Goal: Manage account settings

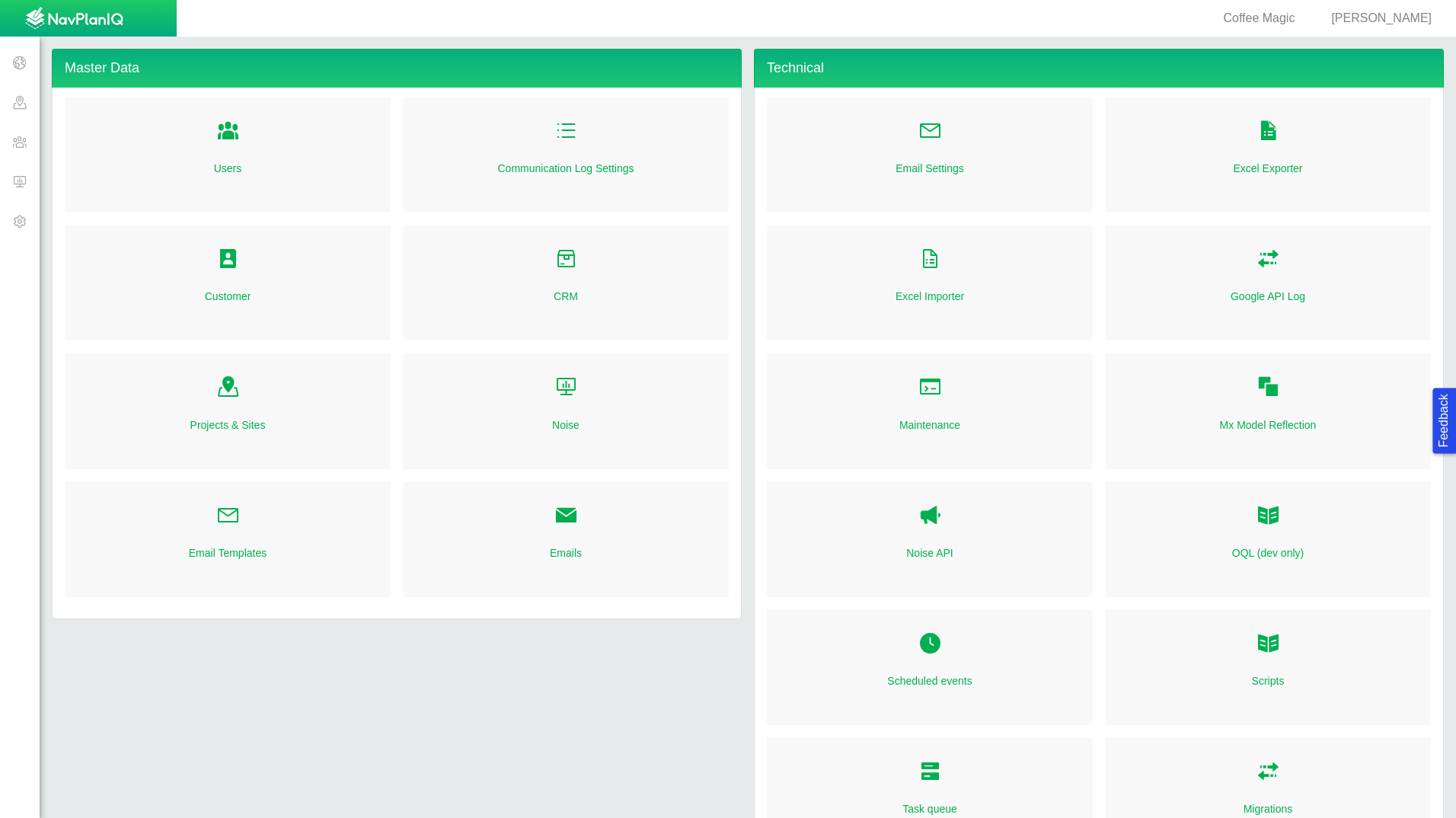
click at [231, 259] on span "Folder Open Icon" at bounding box center [228, 258] width 24 height 24
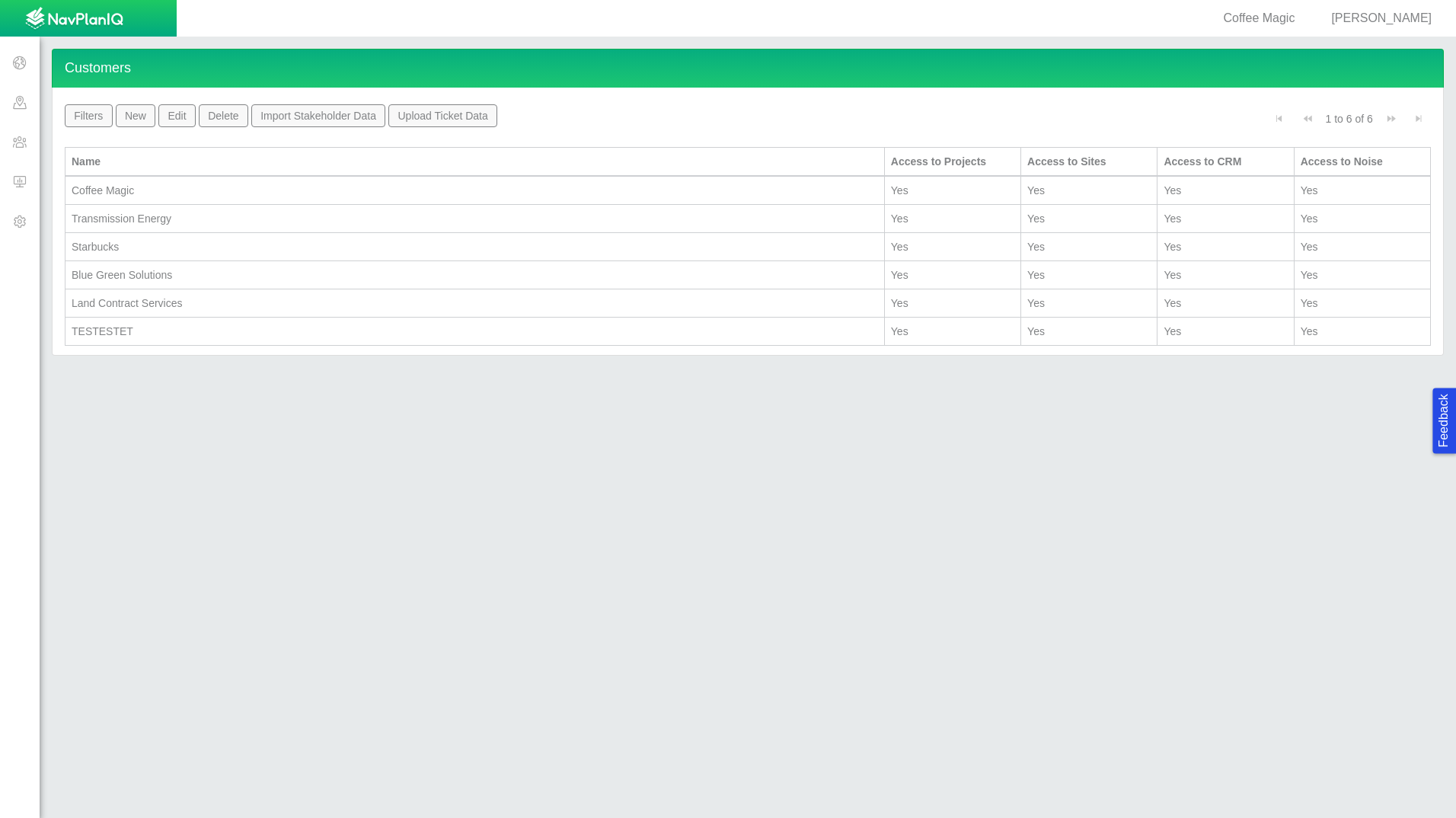
click at [18, 311] on div "Projects Sites CRM Noise Administration" at bounding box center [88, 427] width 176 height 768
click at [24, 219] on span at bounding box center [20, 221] width 40 height 40
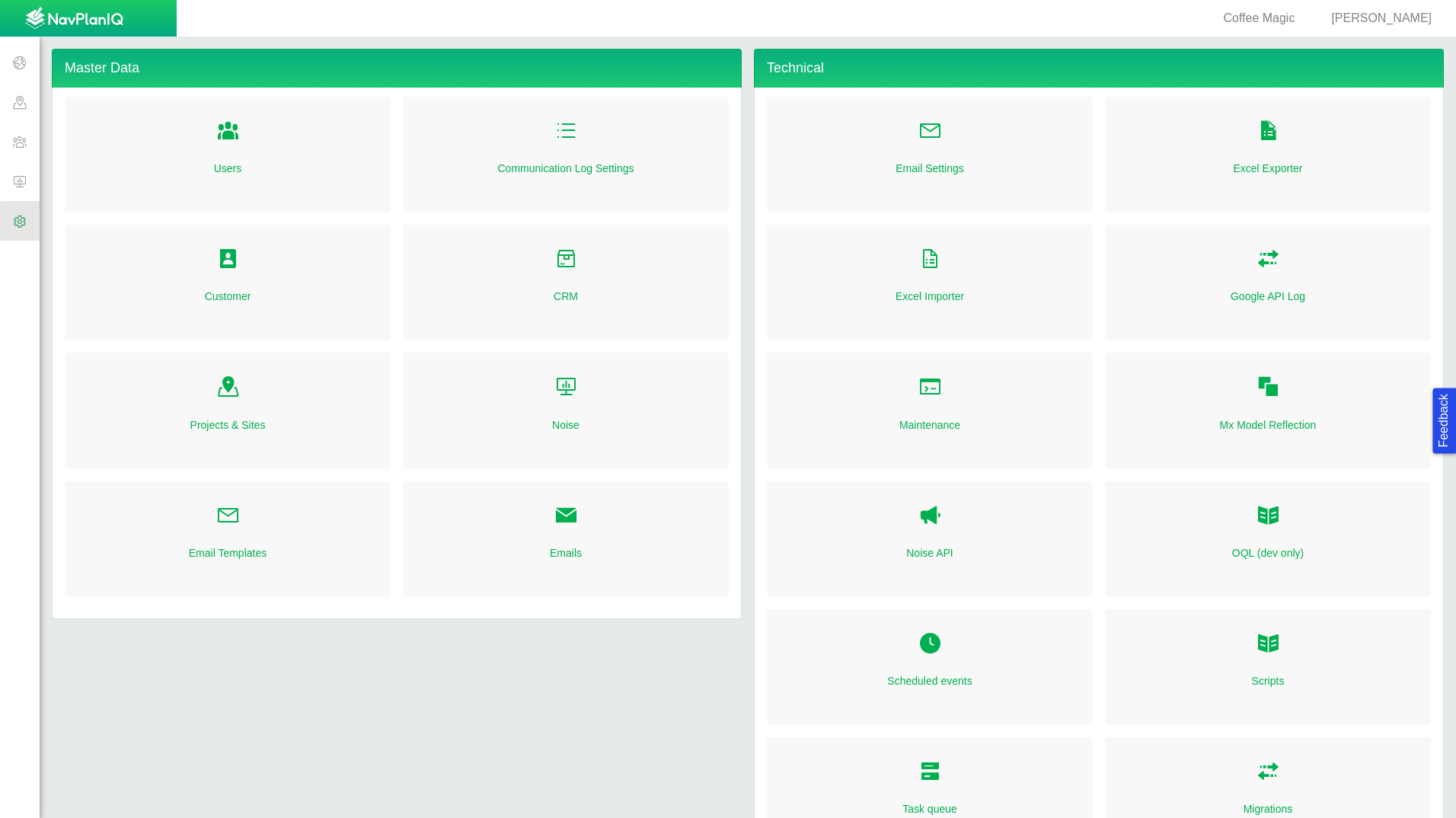
click at [220, 142] on link "Folder Open Icon" at bounding box center [228, 132] width 24 height 33
select select "mxui_widget_SearchInput_6_true"
select select "mxui_widget_SearchInput_7_true"
select select "mxui_widget_SearchInput_6_true"
select select "mxui_widget_SearchInput_7_true"
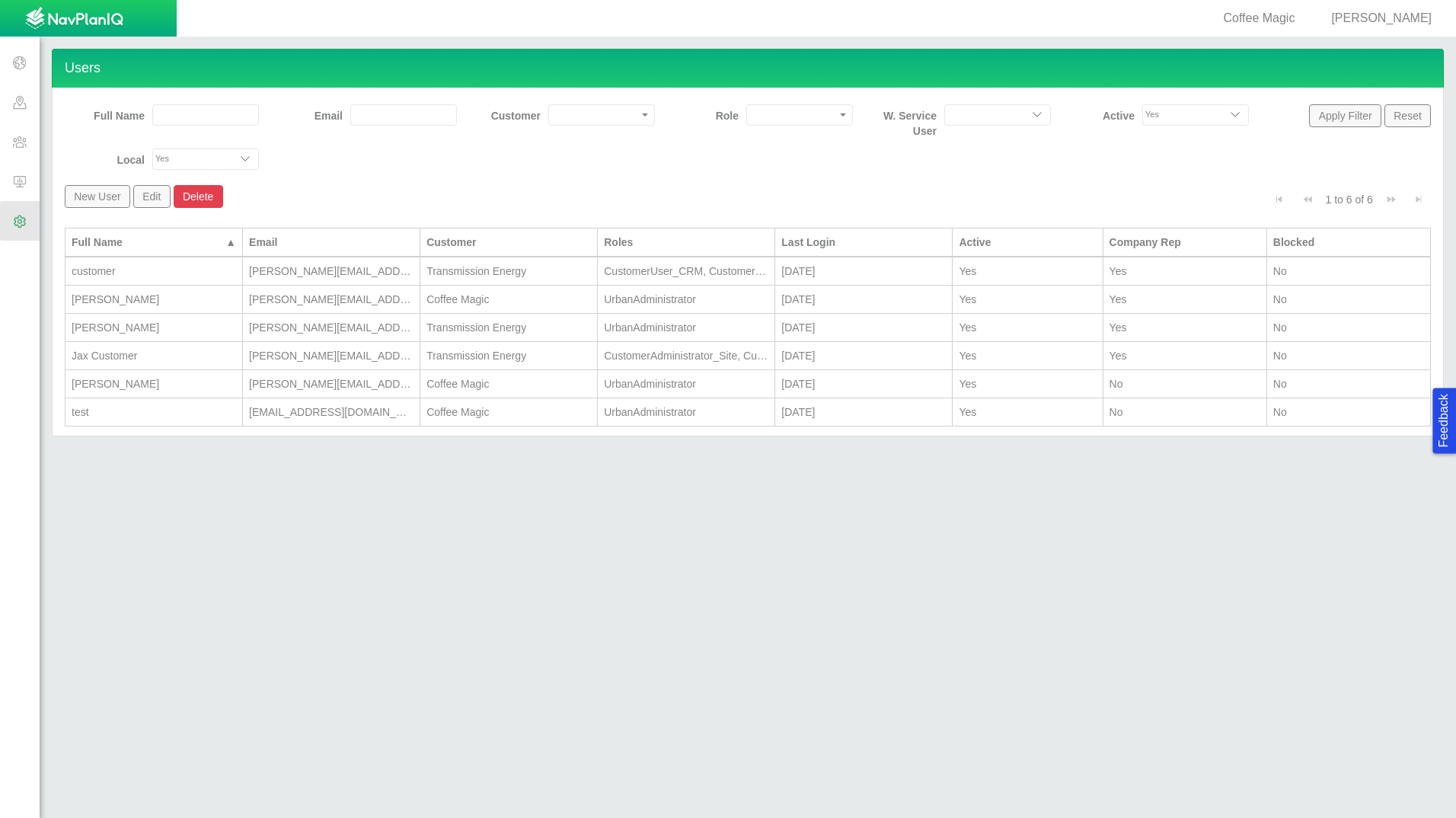
click at [161, 411] on div "test" at bounding box center [154, 412] width 164 height 15
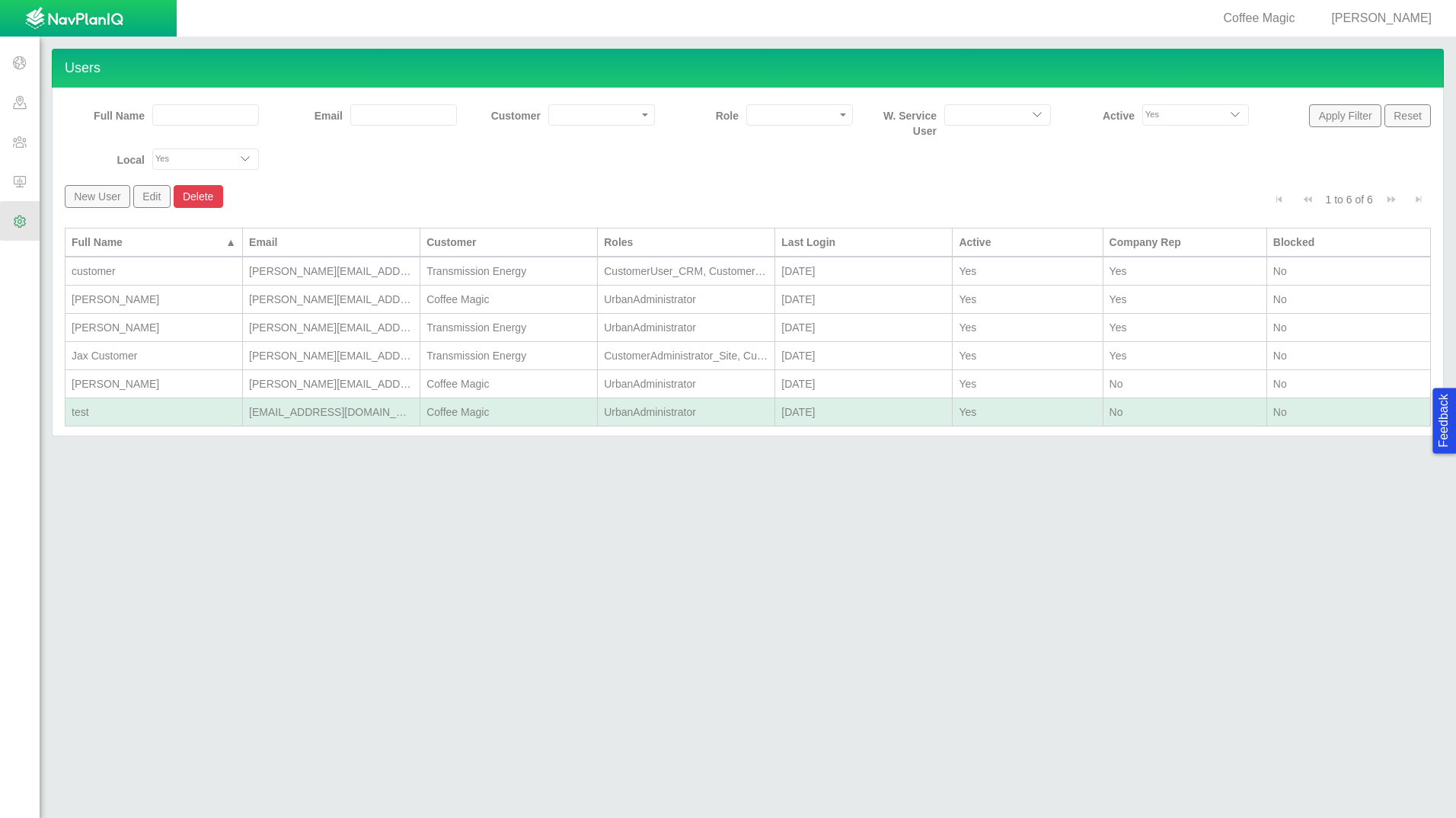
click at [161, 410] on div "test" at bounding box center [154, 412] width 164 height 15
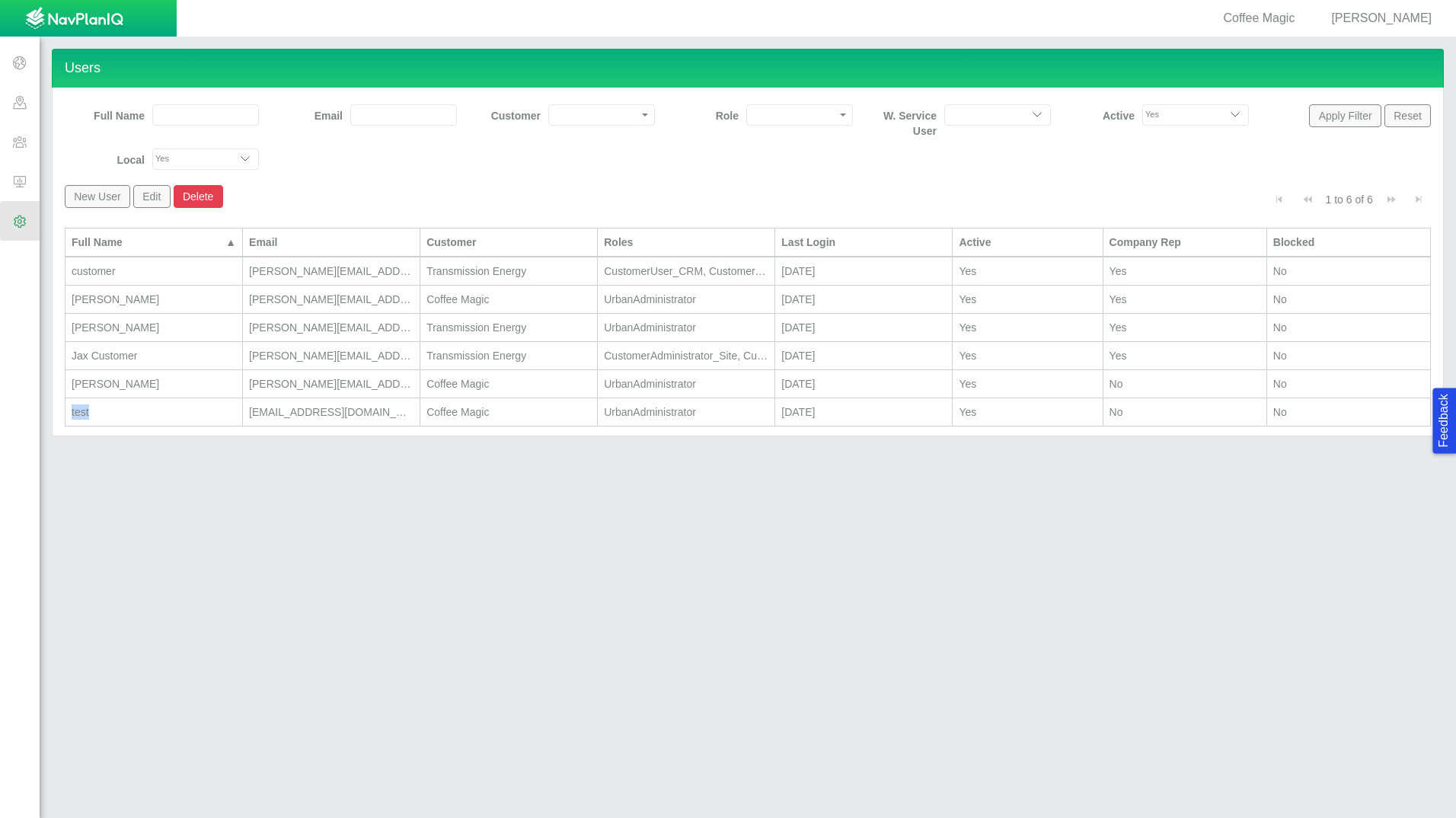
select select "48695170970943681"
select select "116249165381501057"
select select "143270763145737542"
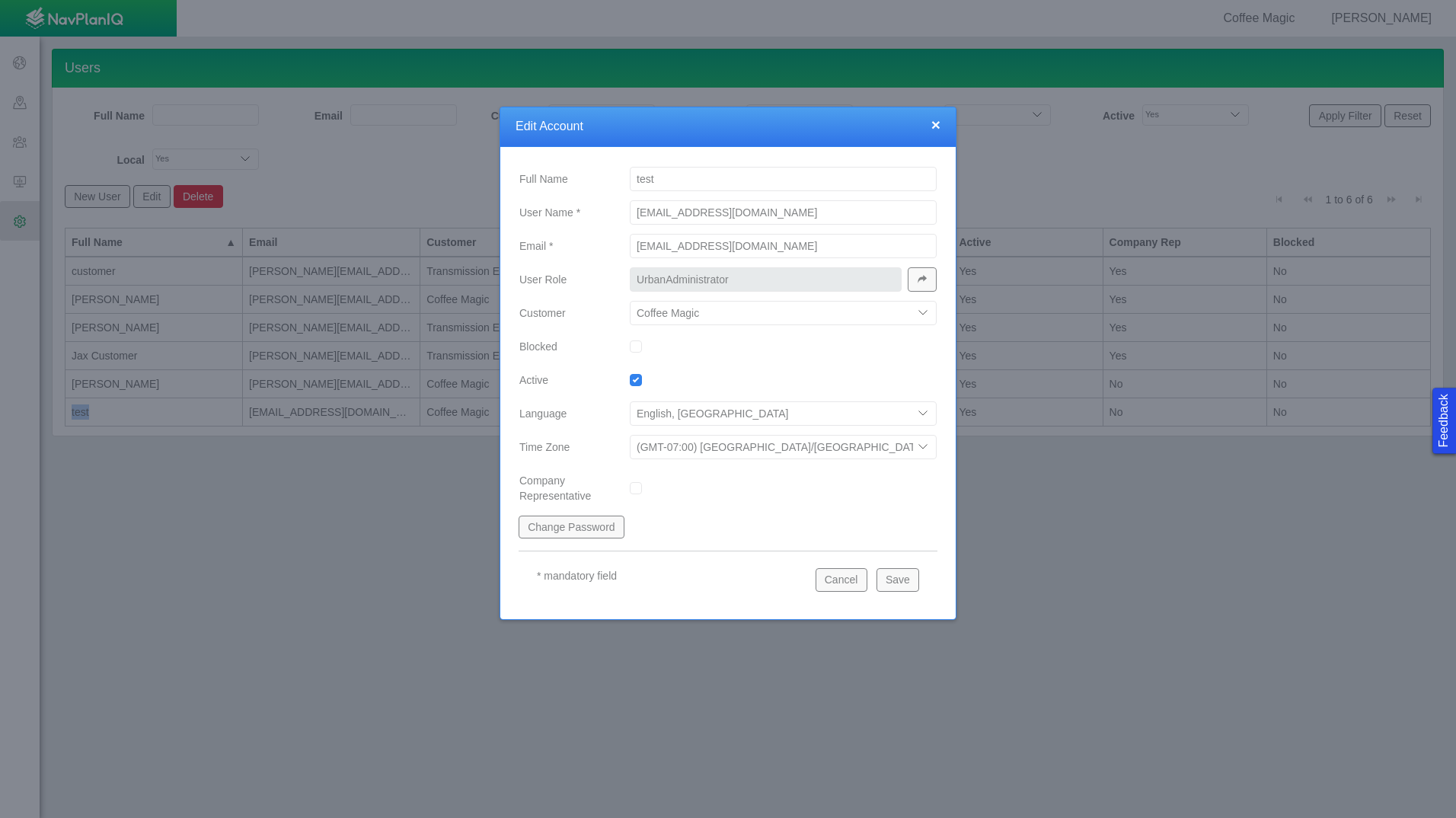
click at [913, 281] on button "button" at bounding box center [922, 279] width 29 height 25
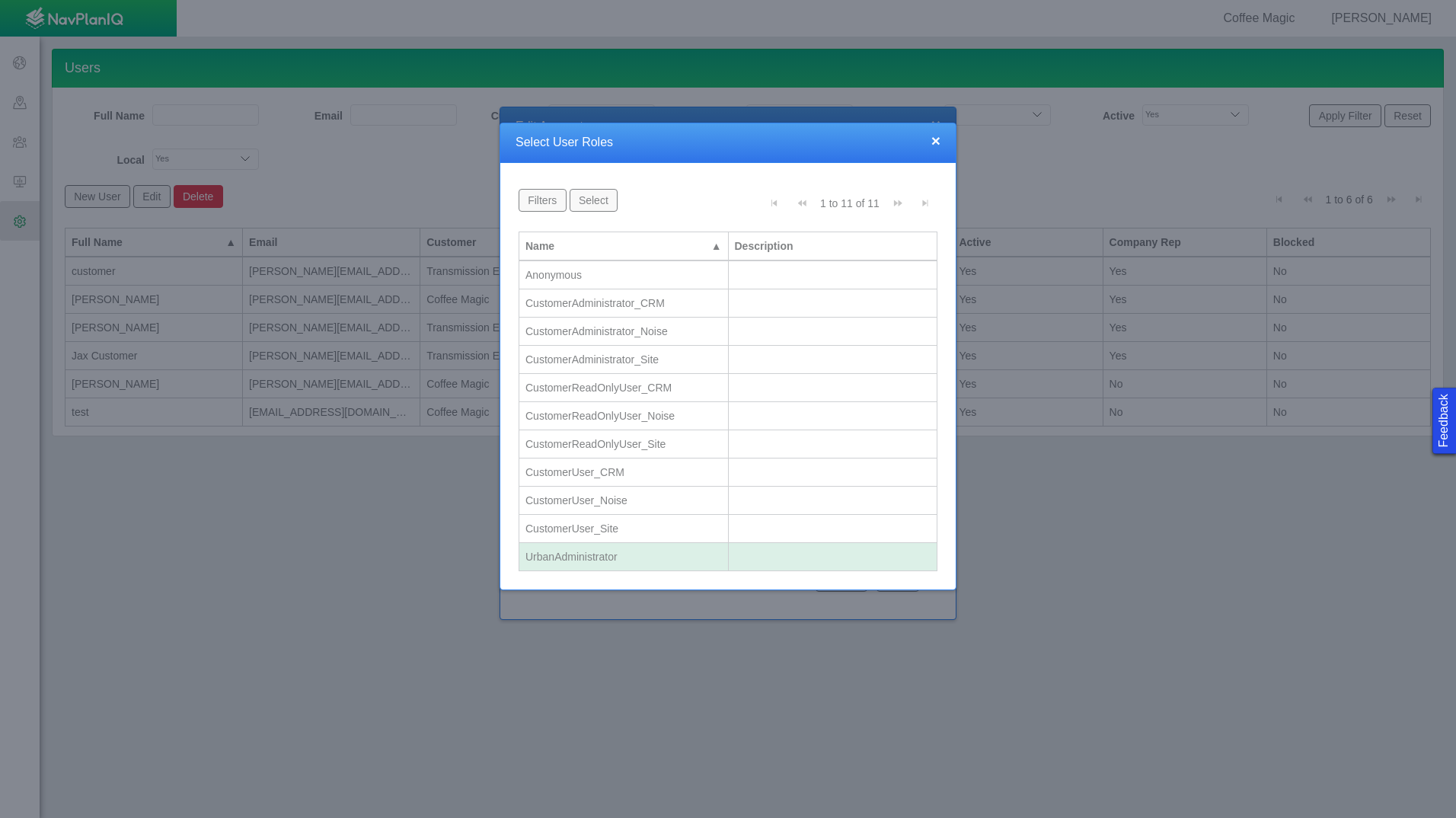
click at [664, 309] on div "CustomerAdministrator_CRM" at bounding box center [624, 303] width 196 height 15
click at [690, 331] on div "CustomerAdministrator_Noise" at bounding box center [624, 331] width 196 height 15
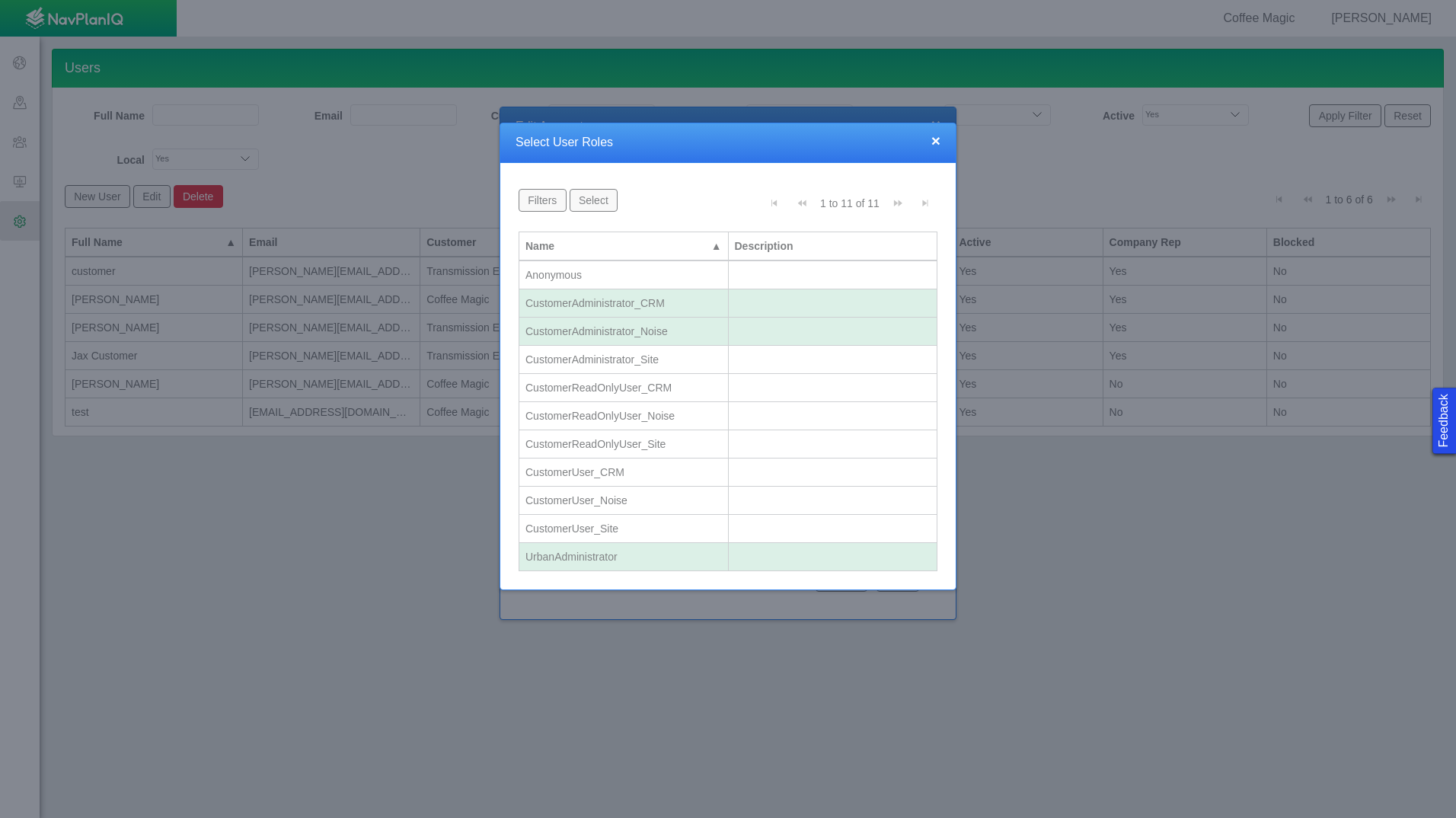
click at [689, 350] on td "CustomerAdministrator_Site" at bounding box center [625, 360] width 210 height 29
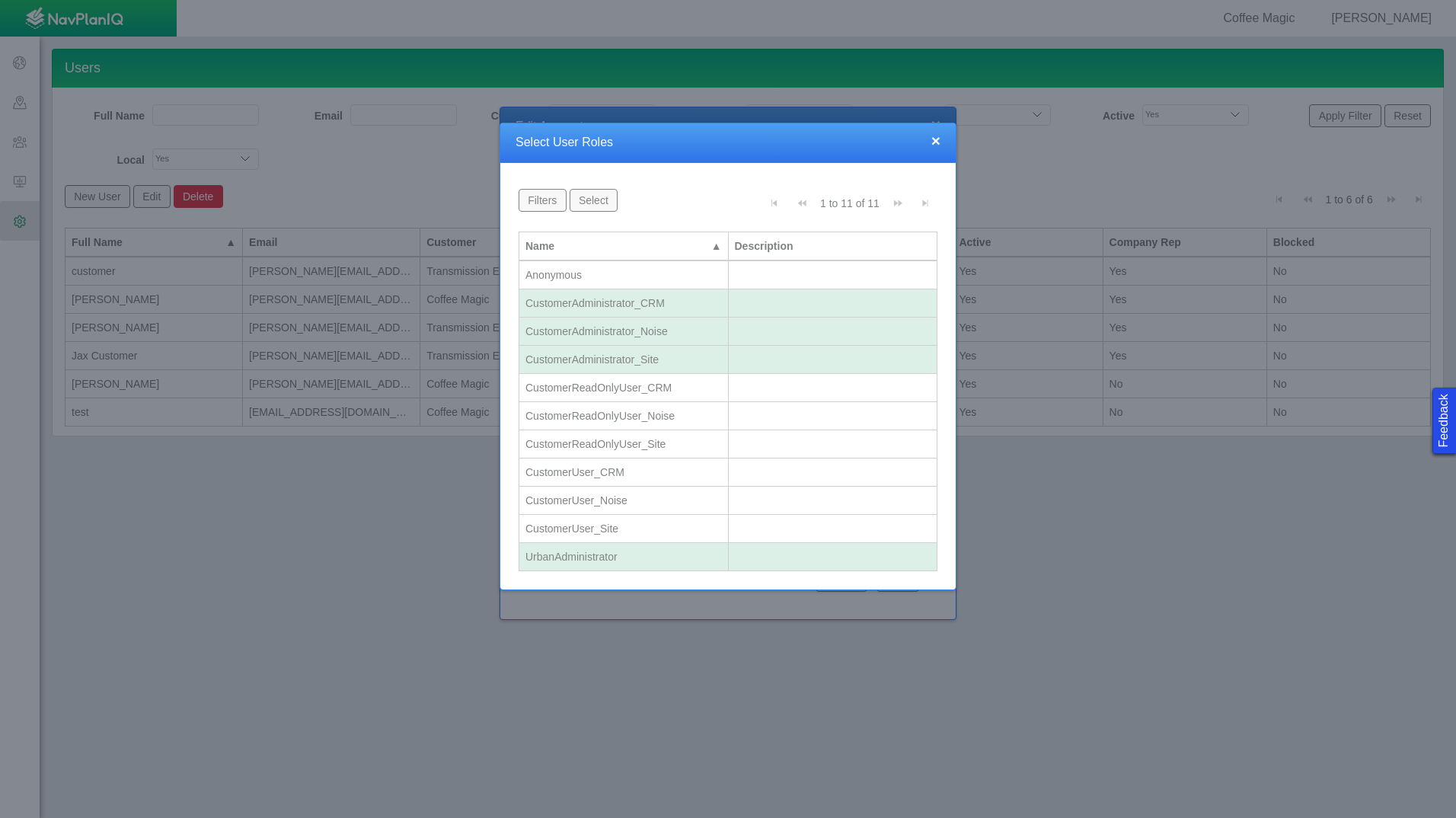
click at [697, 564] on td "UrbanAdministrator" at bounding box center [625, 557] width 210 height 29
click at [618, 557] on div "UrbanAdministrator" at bounding box center [624, 557] width 196 height 15
click at [590, 558] on div "UrbanAdministrator" at bounding box center [624, 557] width 196 height 15
click at [598, 200] on button "Select" at bounding box center [593, 200] width 48 height 23
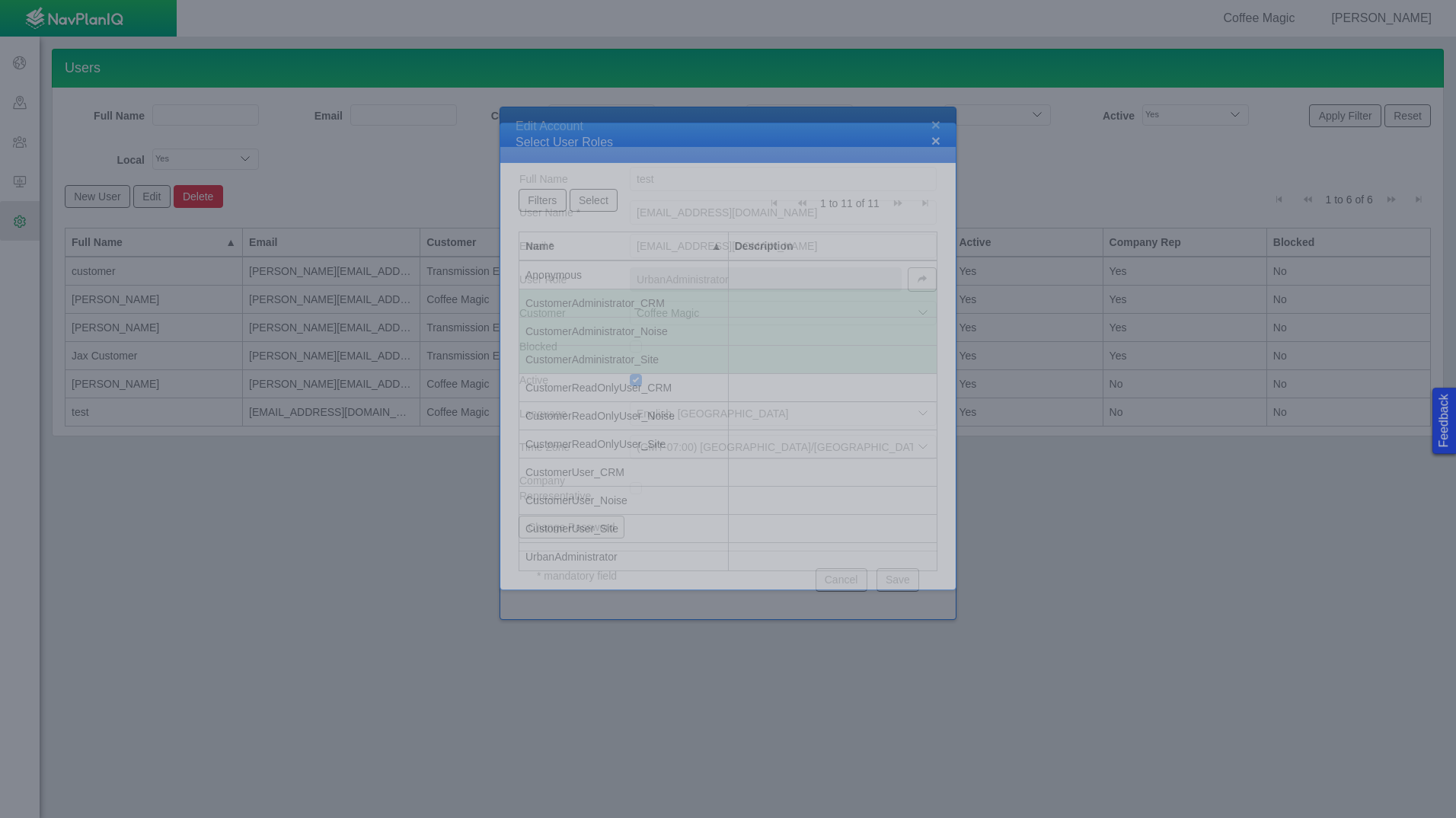
type input "CustomerAdministrator_Site, CustomerAdministrator_CRM, CustomerAdministrator_No…"
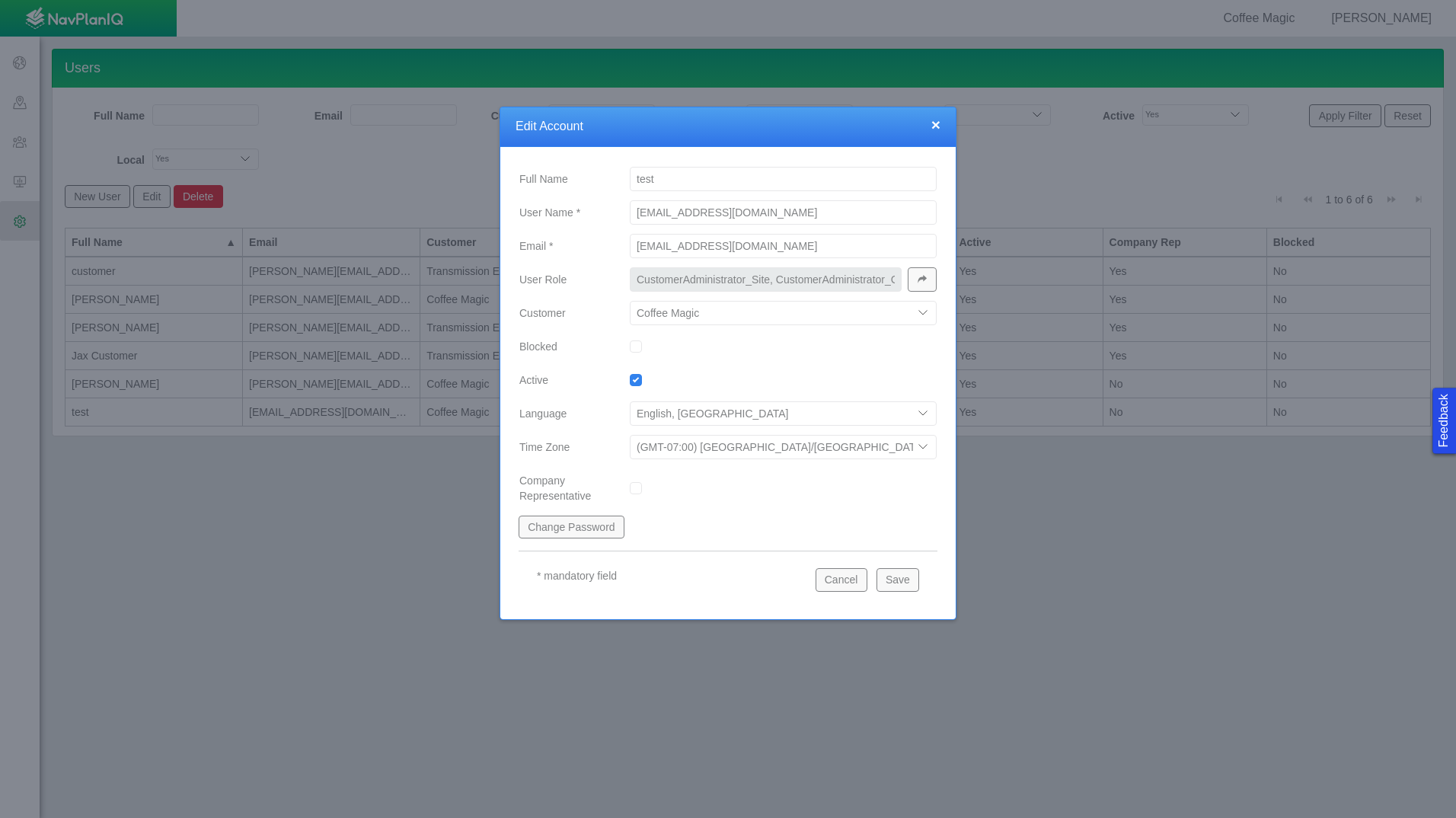
click at [897, 583] on button "Save" at bounding box center [897, 580] width 43 height 23
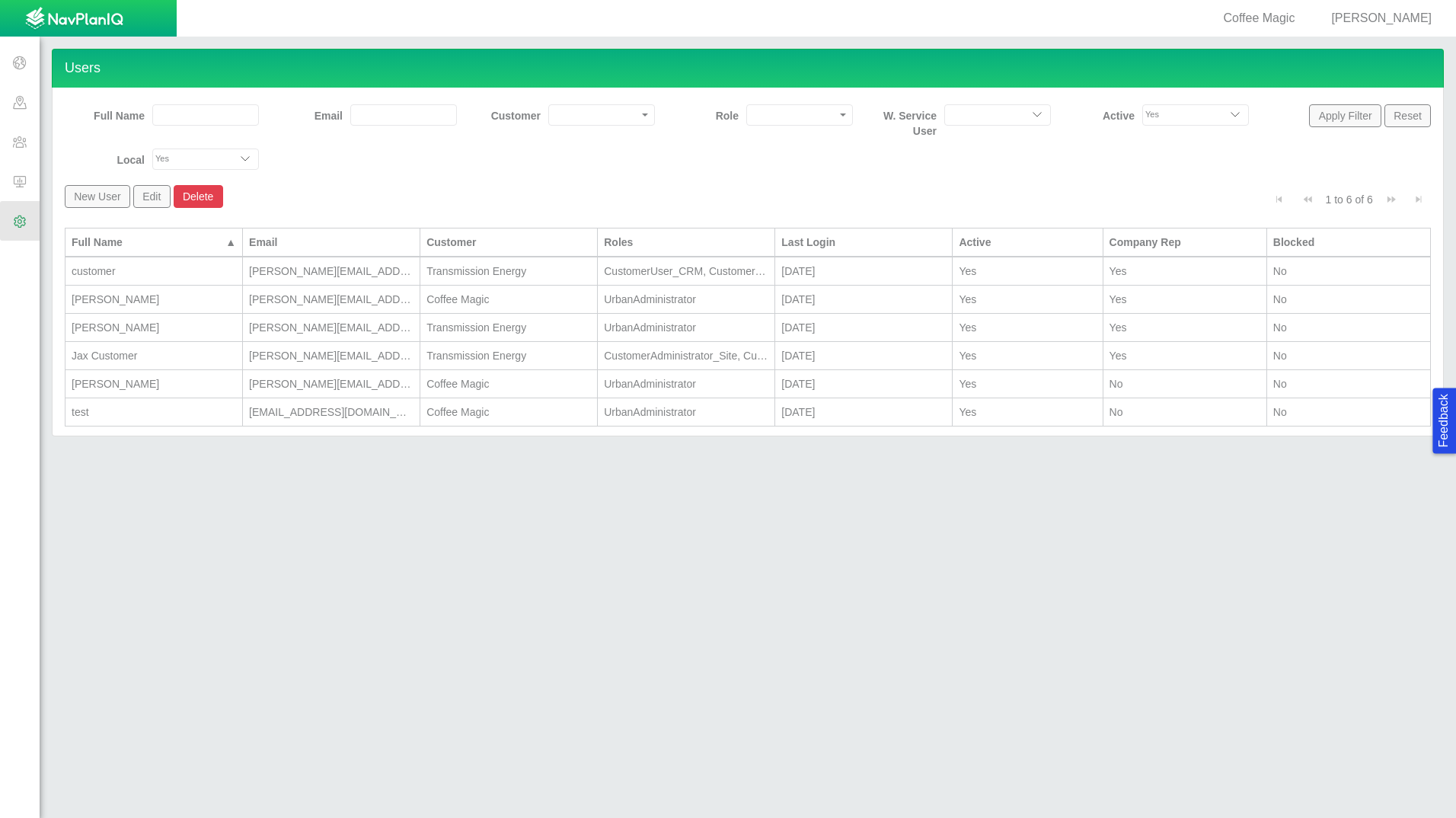
click at [29, 233] on span at bounding box center [20, 221] width 40 height 40
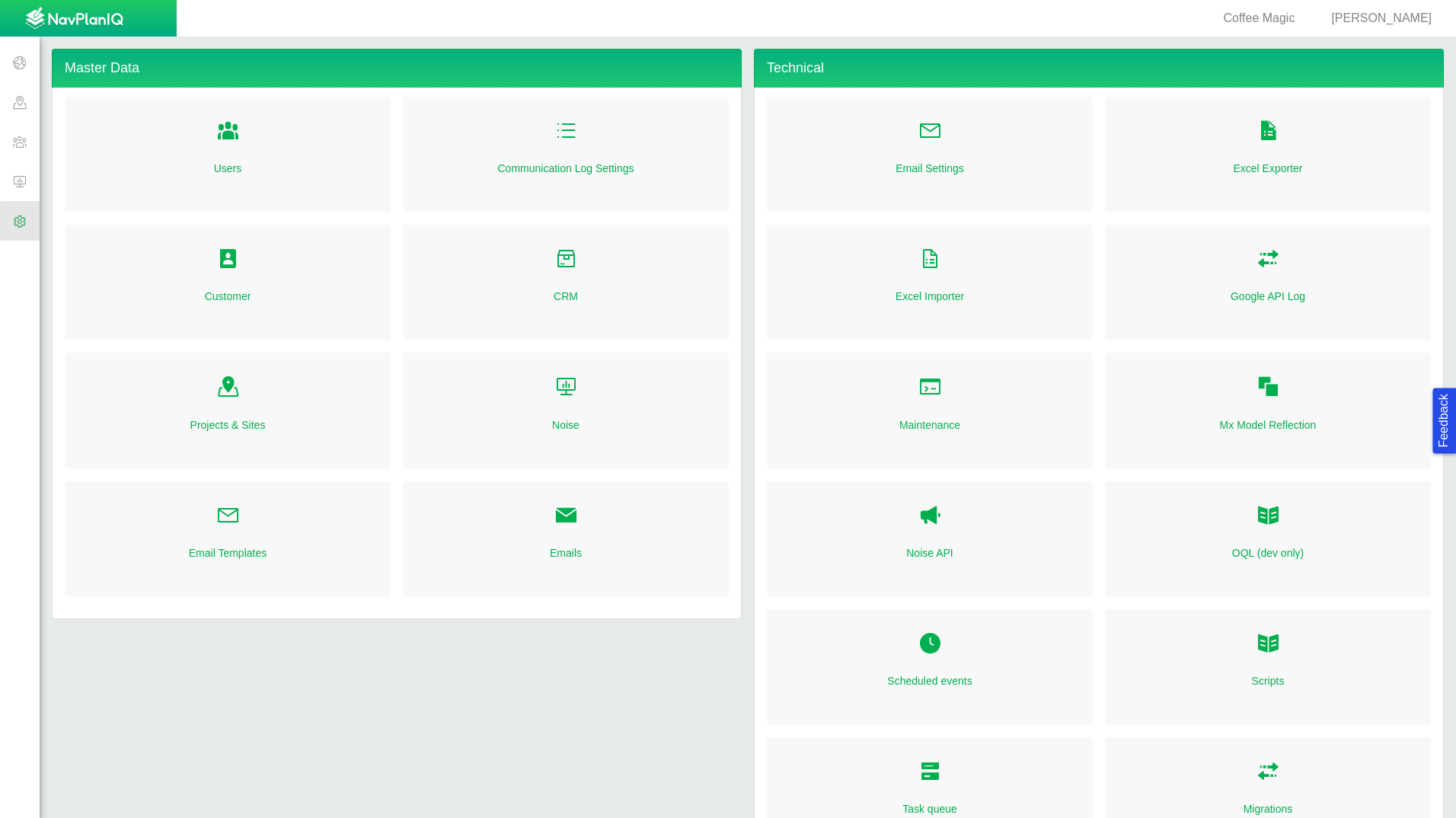
click at [240, 531] on div "Email Templates" at bounding box center [228, 539] width 326 height 115
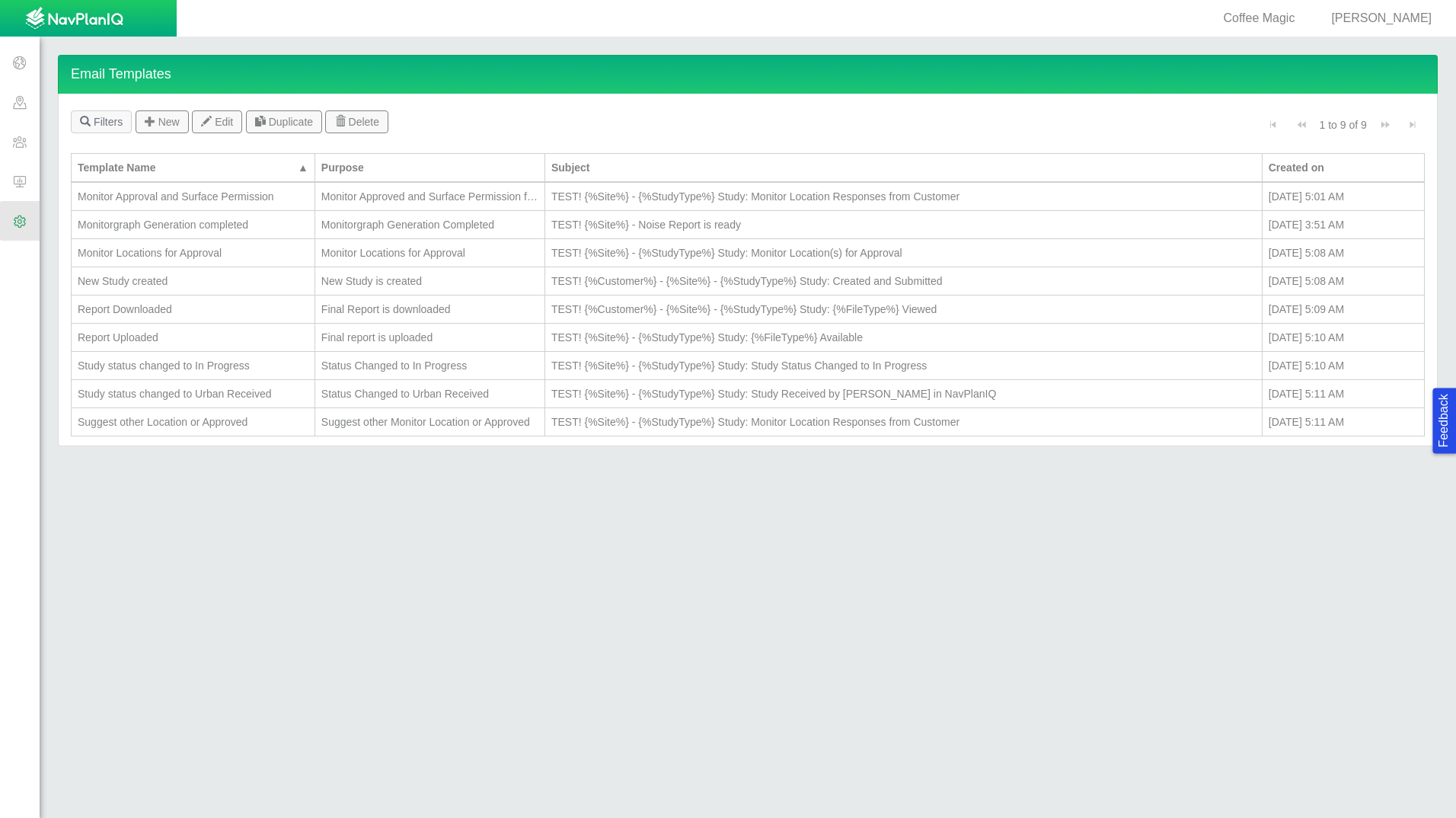
click at [25, 226] on span at bounding box center [20, 221] width 40 height 40
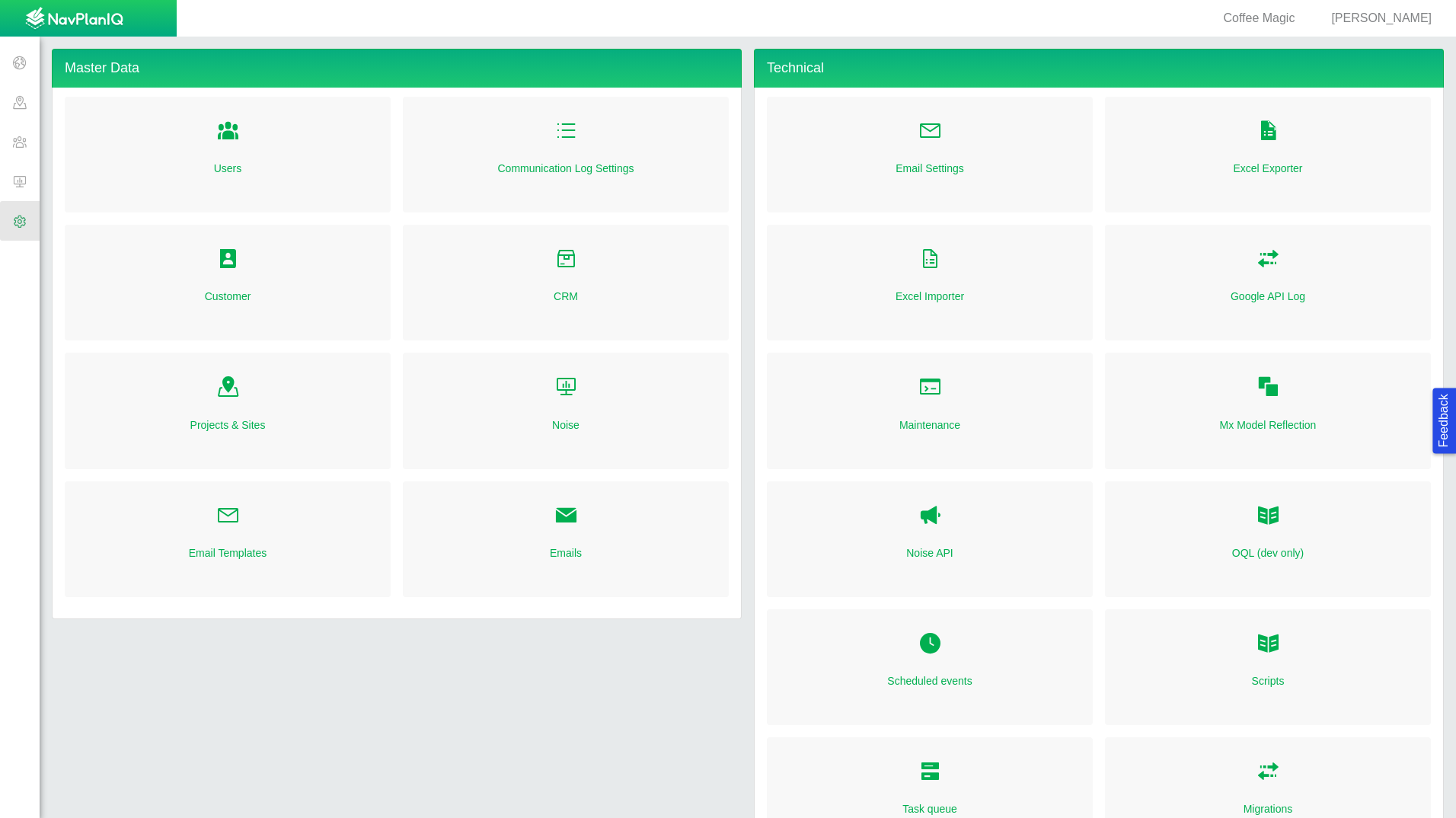
click at [578, 533] on div "Emails" at bounding box center [565, 539] width 326 height 115
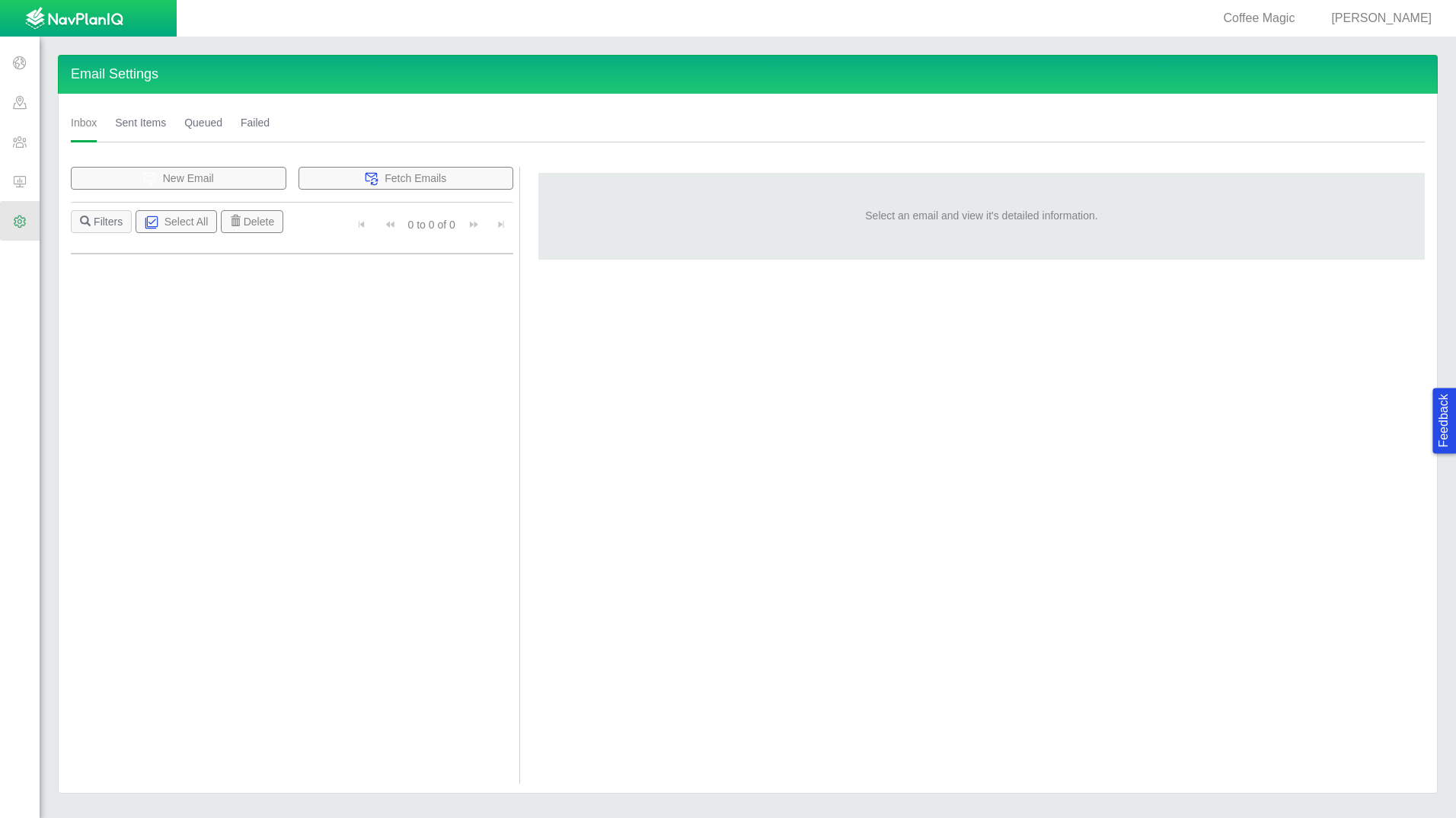
click at [146, 119] on link "Sent Items" at bounding box center [140, 123] width 51 height 40
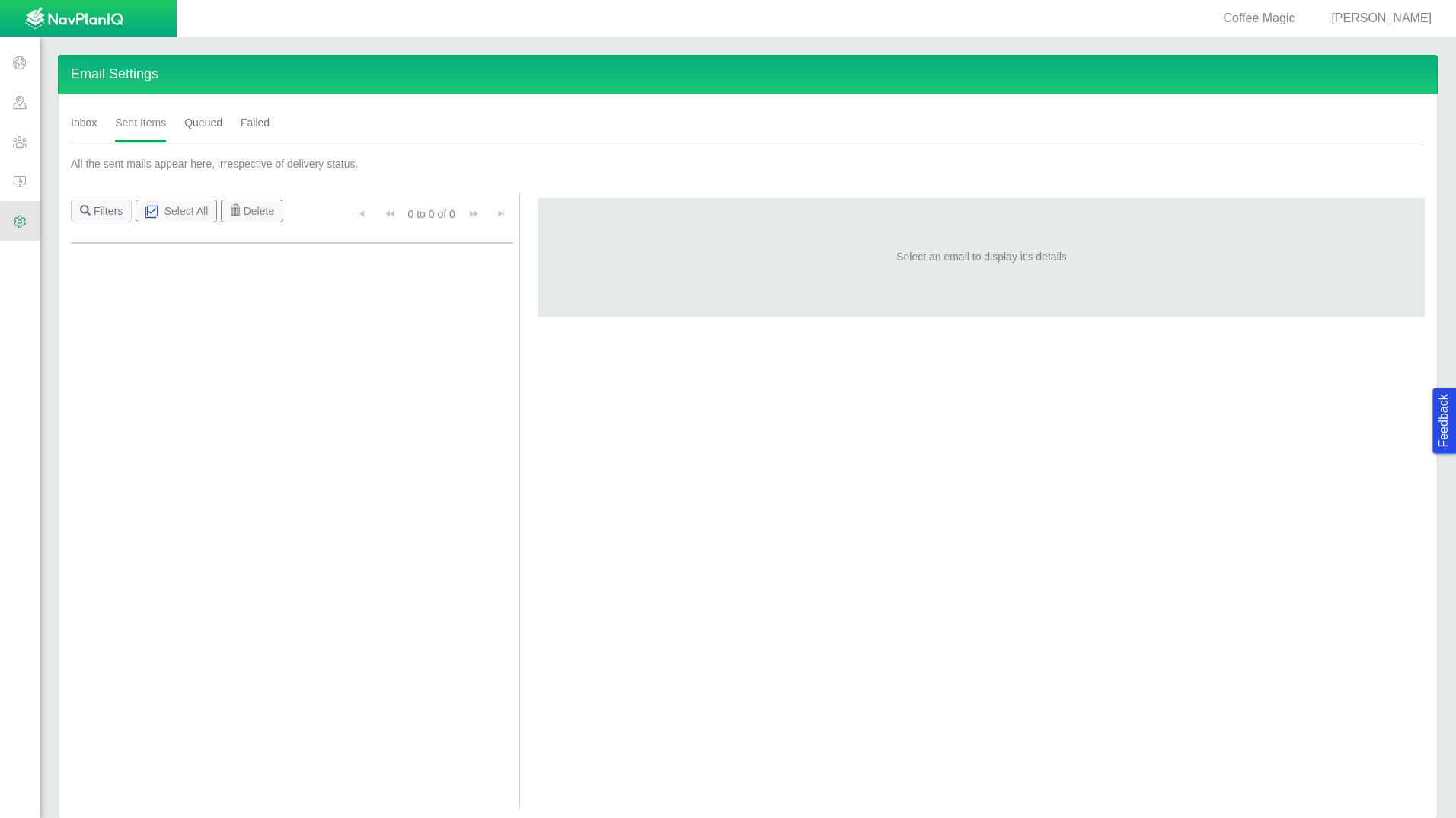
click at [205, 121] on link "Queued" at bounding box center [203, 123] width 38 height 40
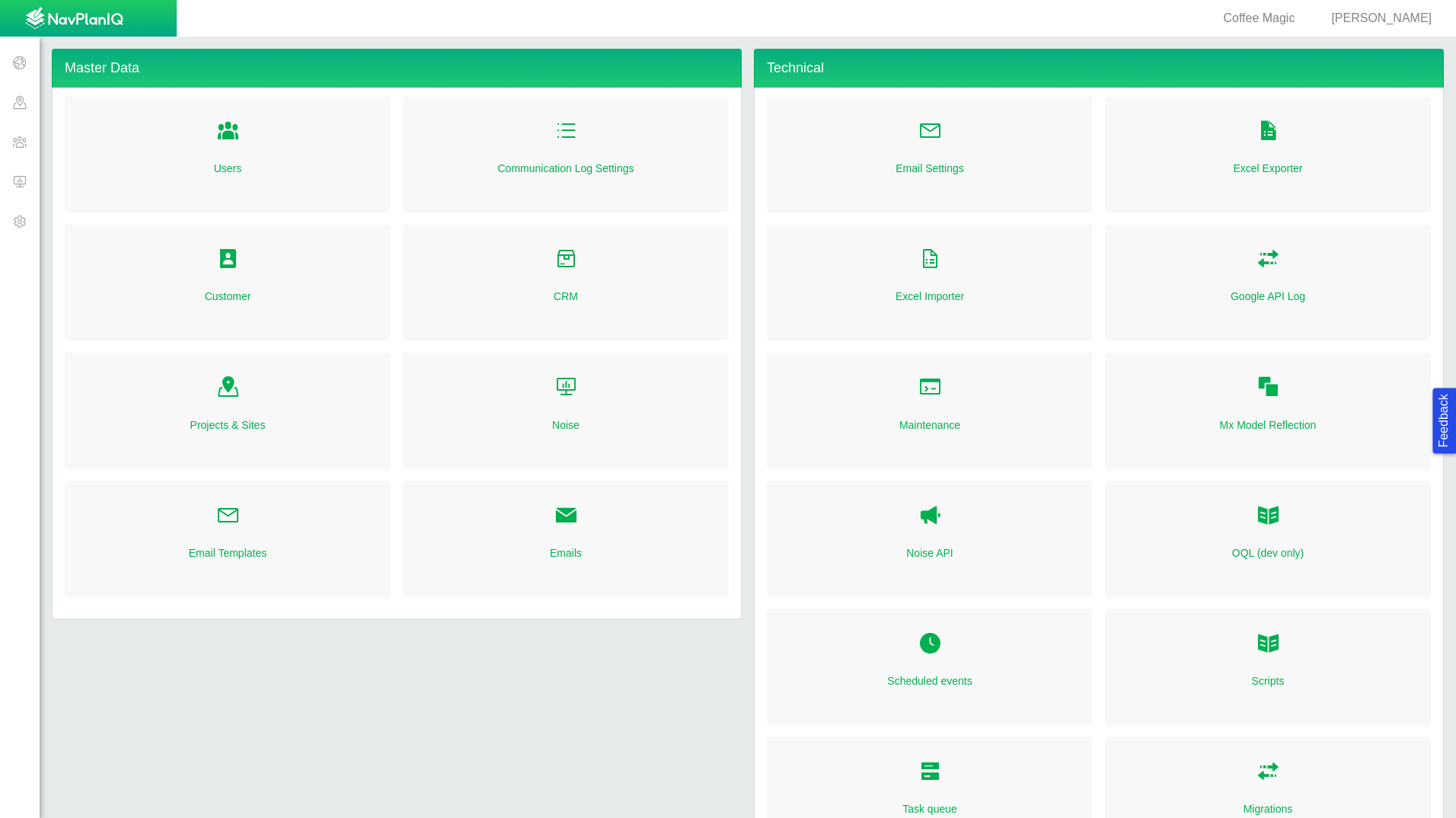
click at [1414, 35] on div "Coffee Magic Justin Myrick" at bounding box center [722, 18] width 1444 height 36
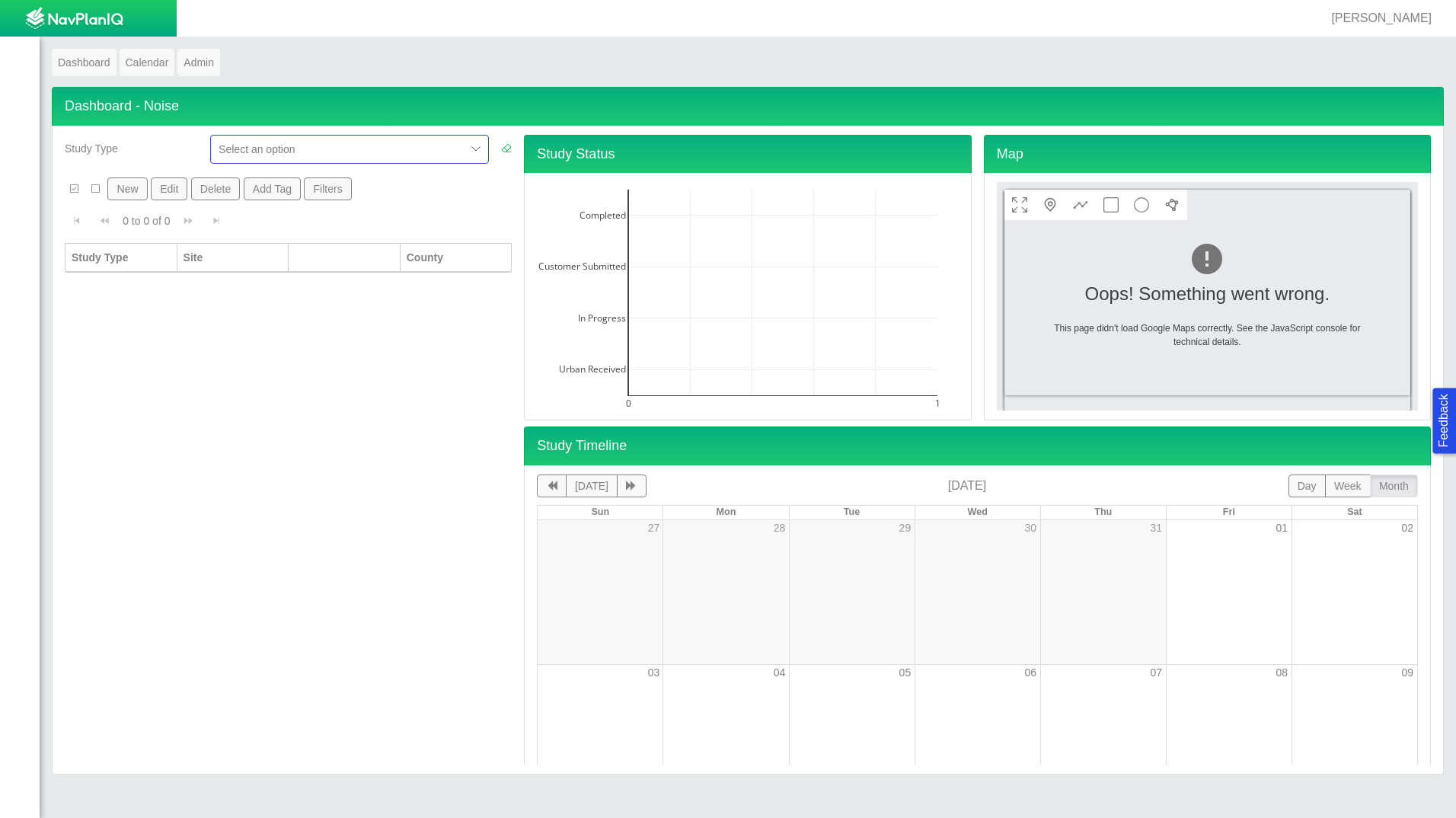
click at [1419, 17] on span "Justin Myrick" at bounding box center [1381, 18] width 100 height 13
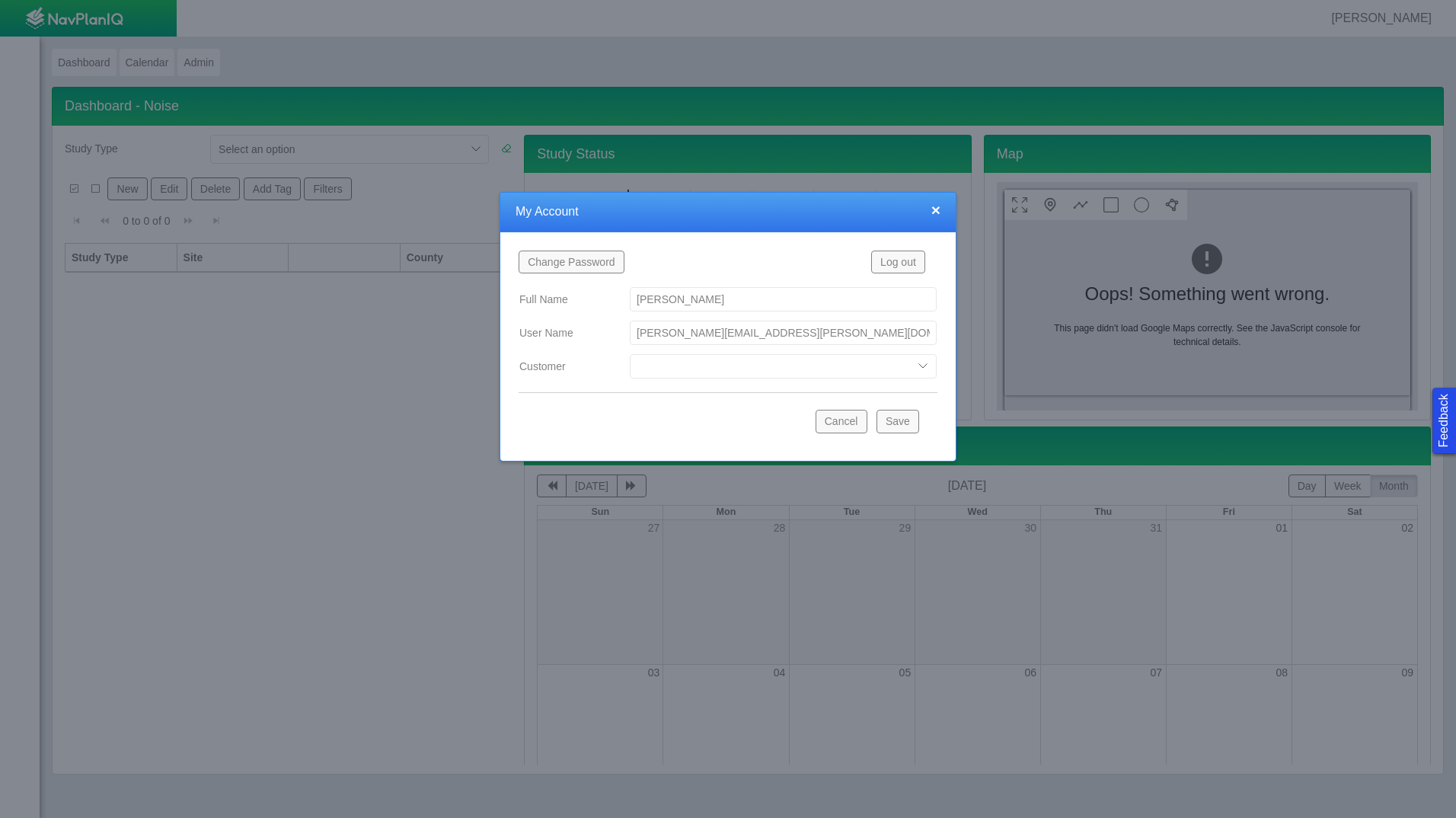
click at [913, 262] on button "Log out" at bounding box center [897, 262] width 54 height 23
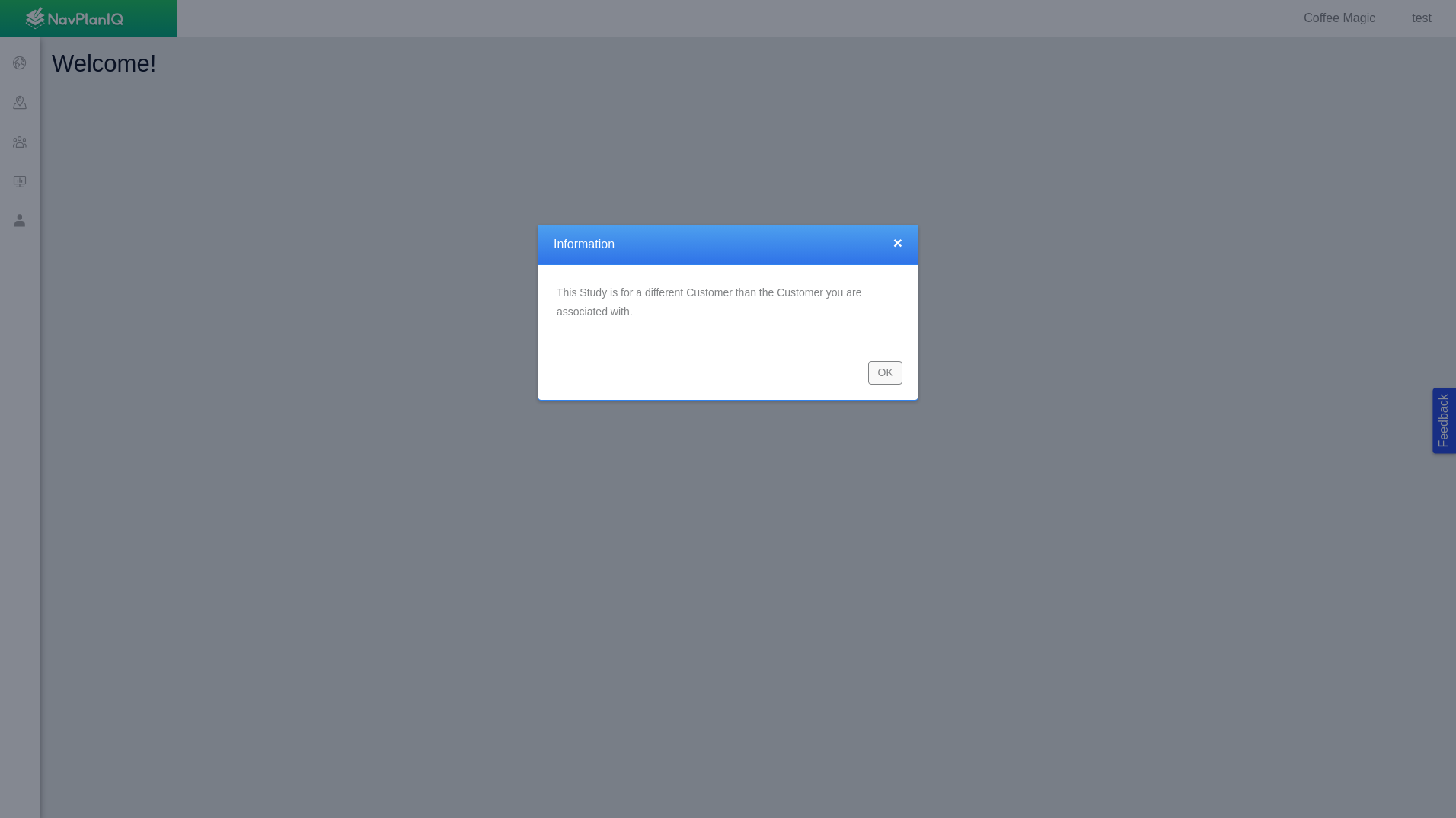
click at [878, 376] on button "OK" at bounding box center [885, 372] width 34 height 23
